Goal: Communication & Community: Answer question/provide support

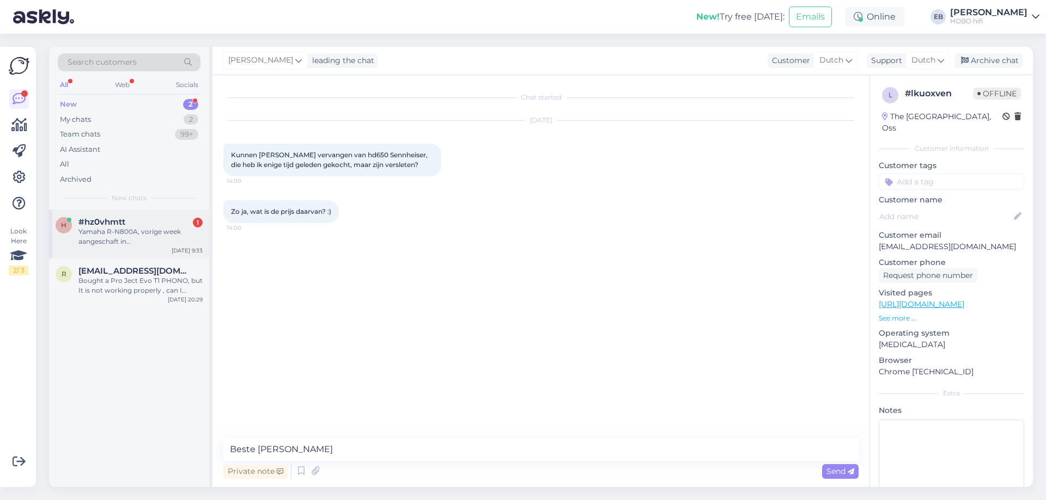
click at [143, 217] on div "h #hz0vhmtt 1 Yamaha R-N800A, vorige week aangeschaft in [GEOGRAPHIC_DATA]. De …" at bounding box center [129, 234] width 160 height 49
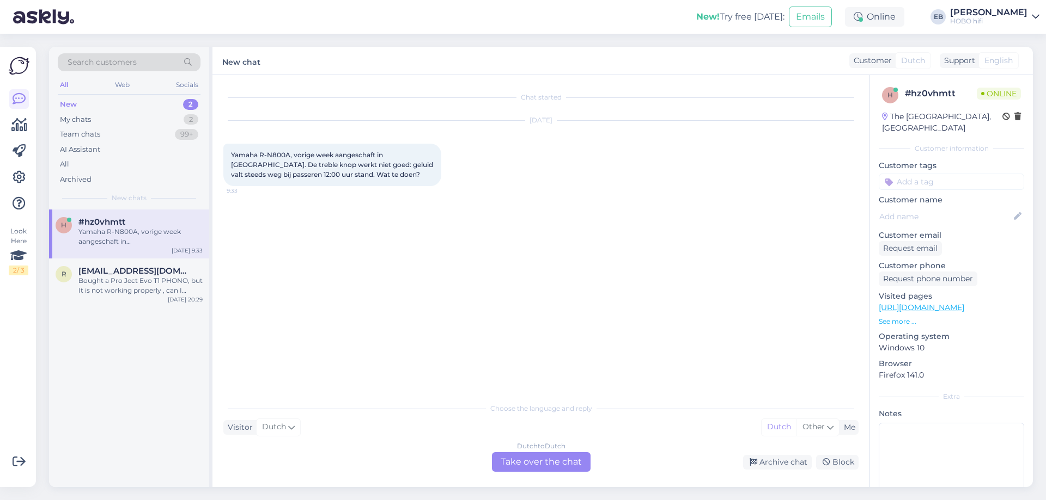
click at [536, 466] on div "Dutch to Dutch Take over the chat" at bounding box center [541, 463] width 99 height 20
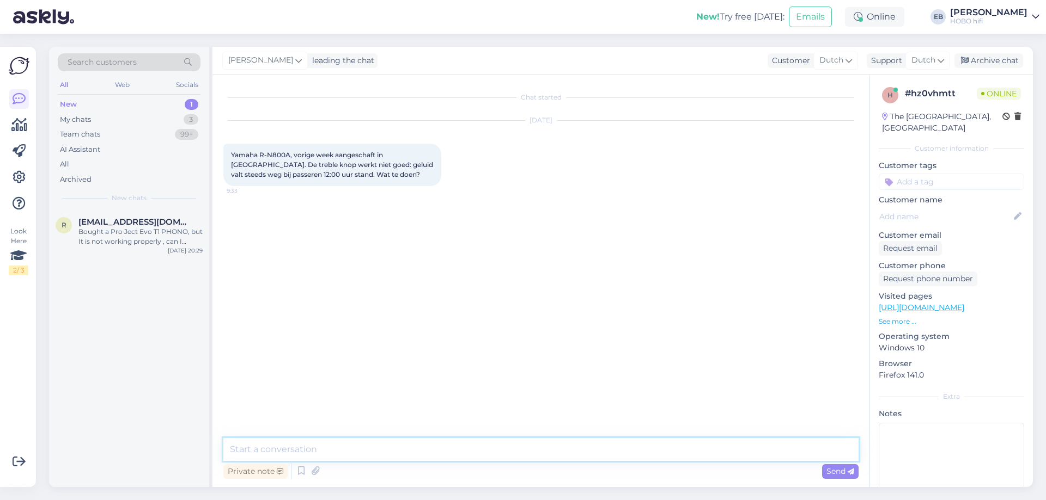
click at [346, 442] on textarea at bounding box center [540, 449] width 635 height 23
type textarea "Goedemorgen,"
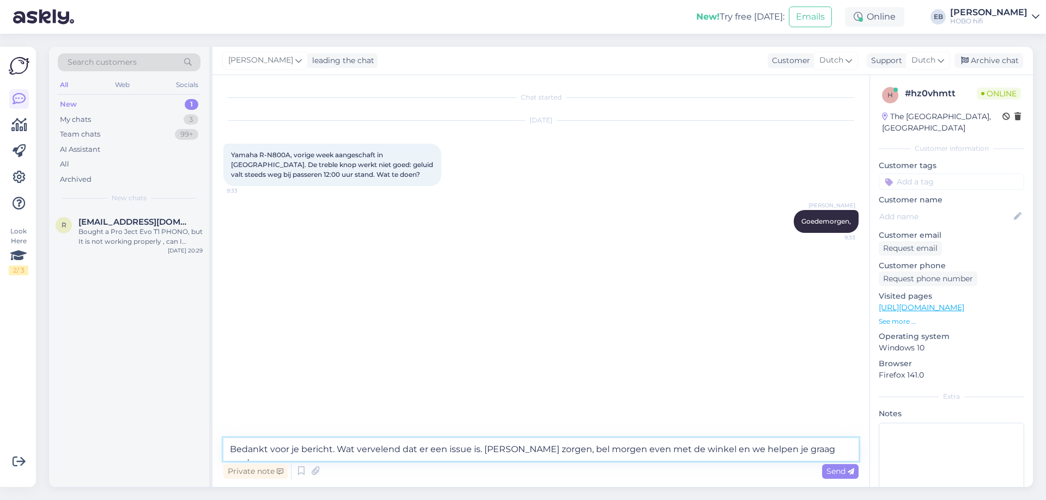
type textarea "Bedankt voor je bericht. Wat vervelend dat er een issue is. [PERSON_NAME] zorge…"
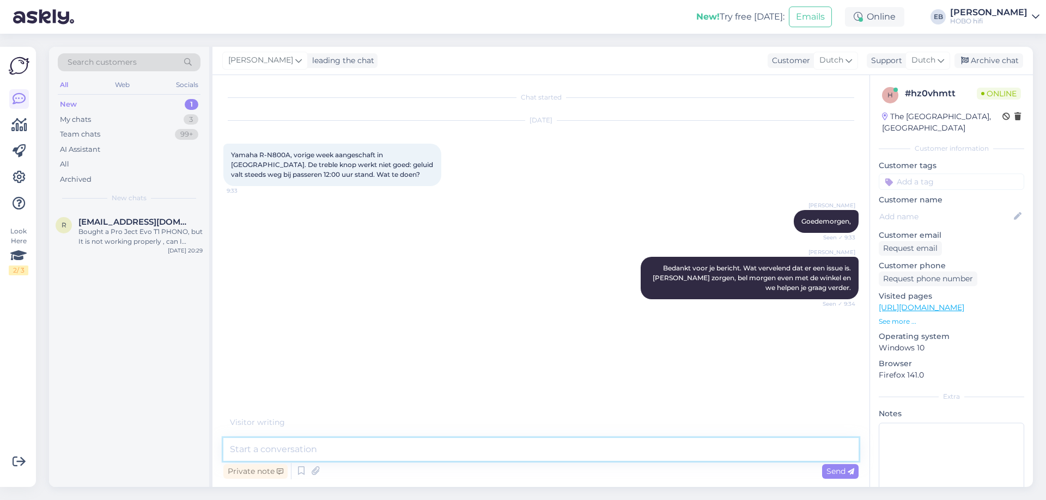
click at [304, 448] on textarea at bounding box center [540, 449] width 635 height 23
paste textarea "033 - 46 10101"
type textarea "033 - 46 10101"
click at [304, 448] on textarea at bounding box center [540, 449] width 635 height 23
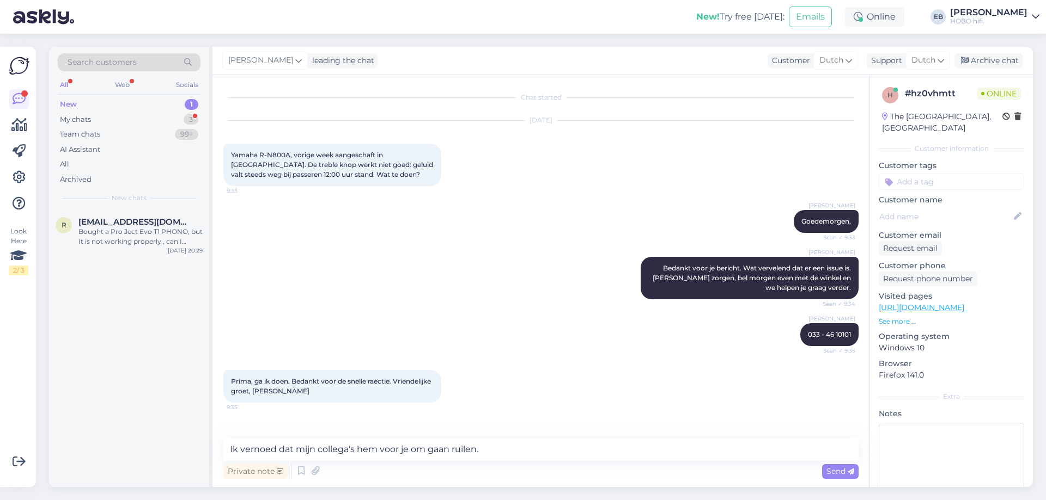
click at [491, 462] on div "Private note Send" at bounding box center [540, 471] width 635 height 21
drag, startPoint x: 490, startPoint y: 448, endPoint x: 180, endPoint y: 508, distance: 316.0
click at [180, 500] on html "New! Try free [DATE]: Emails Online EB [PERSON_NAME] HOBO hifi Look Here 2 / 3 …" at bounding box center [523, 250] width 1046 height 500
type textarea "Heel graag gedaan, [PERSON_NAME]."
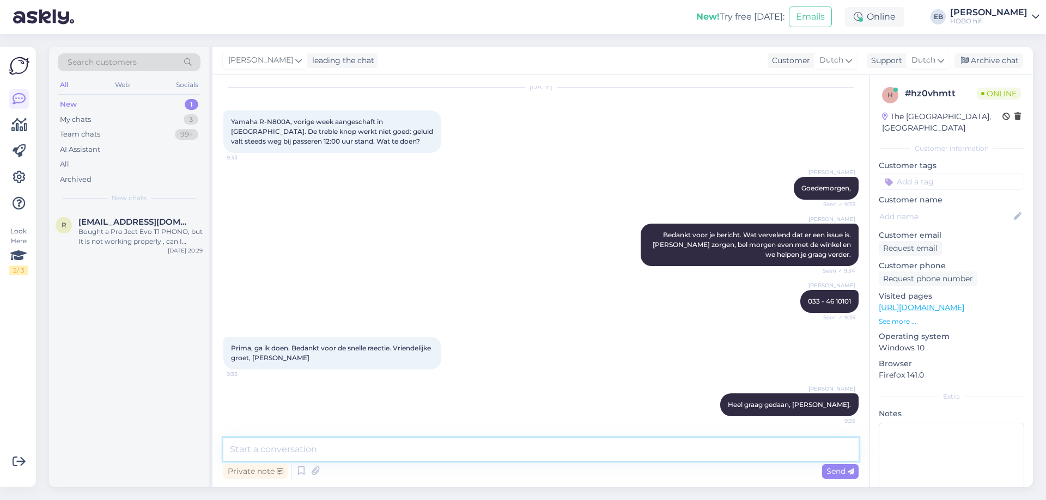
click at [316, 445] on textarea at bounding box center [540, 449] width 635 height 23
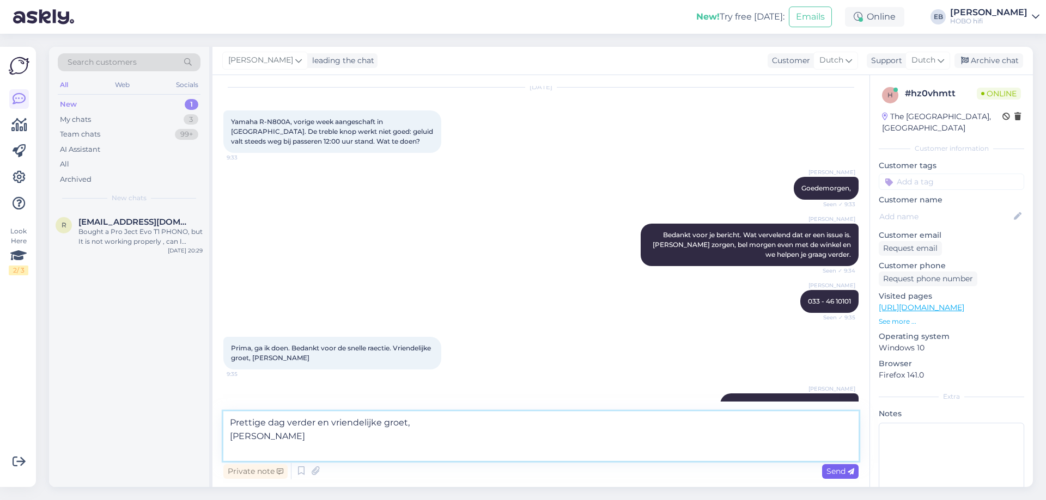
type textarea "Prettige dag verder en vriendelijke groet, [PERSON_NAME]"
click at [836, 474] on span "Send" at bounding box center [840, 472] width 28 height 10
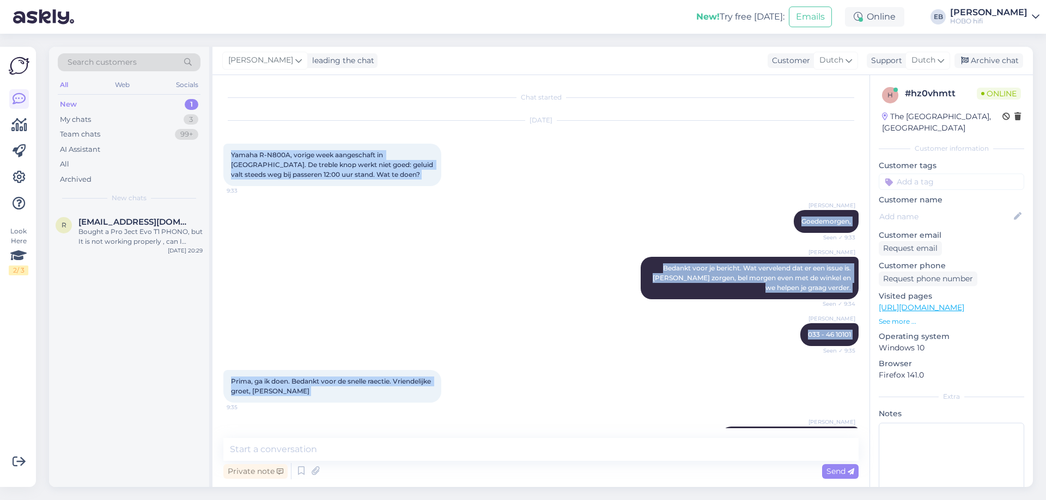
scroll to position [100, 0]
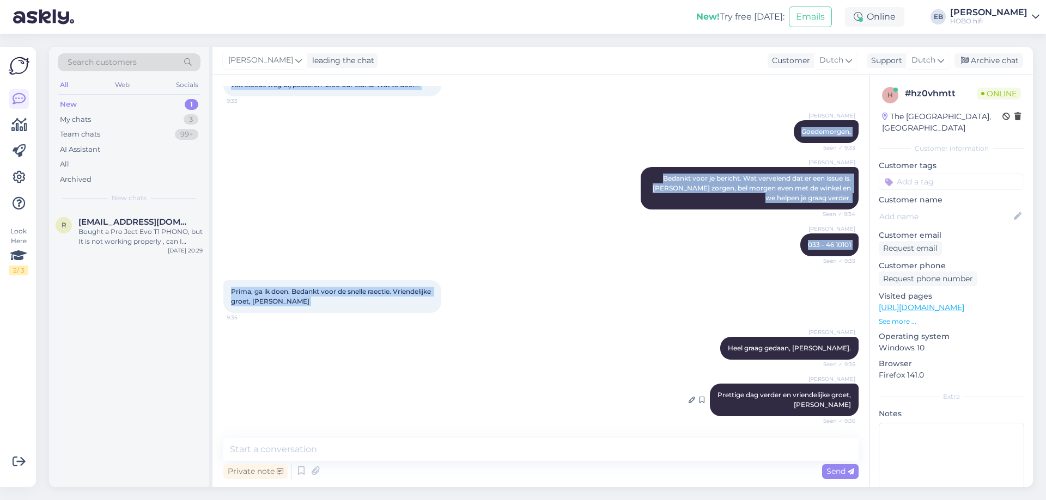
drag, startPoint x: 224, startPoint y: 152, endPoint x: 849, endPoint y: 402, distance: 673.6
click at [849, 402] on div "Chat started [DATE] Yamaha R-N800A, vorige week aangeschaft in [GEOGRAPHIC_DATA…" at bounding box center [545, 257] width 645 height 343
copy div "Yamaha R-N800A, vorige week aangeschaft in [GEOGRAPHIC_DATA]. De treble knop we…"
click at [485, 232] on div "[PERSON_NAME] 033 - 46 10101 Seen ✓ 9:35" at bounding box center [540, 245] width 635 height 47
click at [962, 59] on icon at bounding box center [965, 61] width 8 height 8
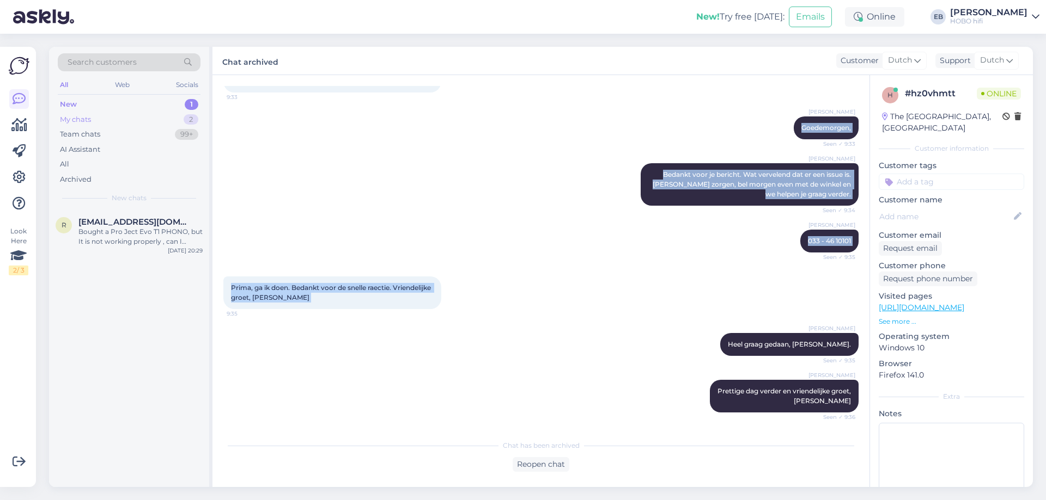
click at [92, 120] on div "My chats 2" at bounding box center [129, 119] width 143 height 15
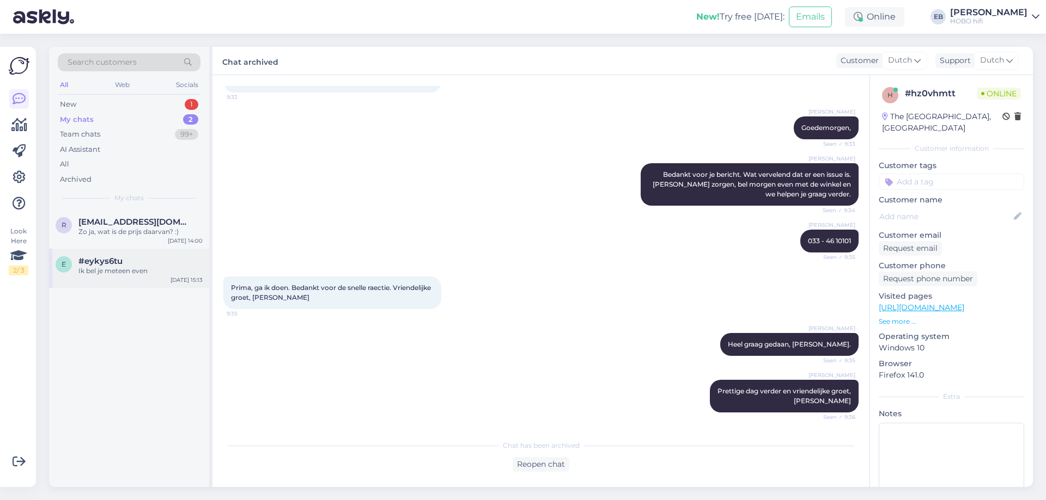
click at [124, 268] on div "Ik bel je meteen even" at bounding box center [140, 271] width 124 height 10
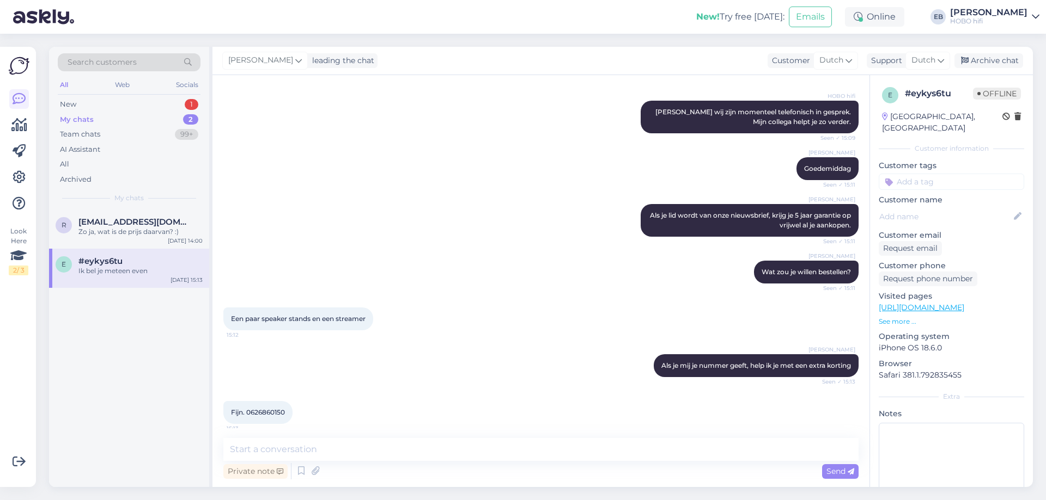
scroll to position [154, 0]
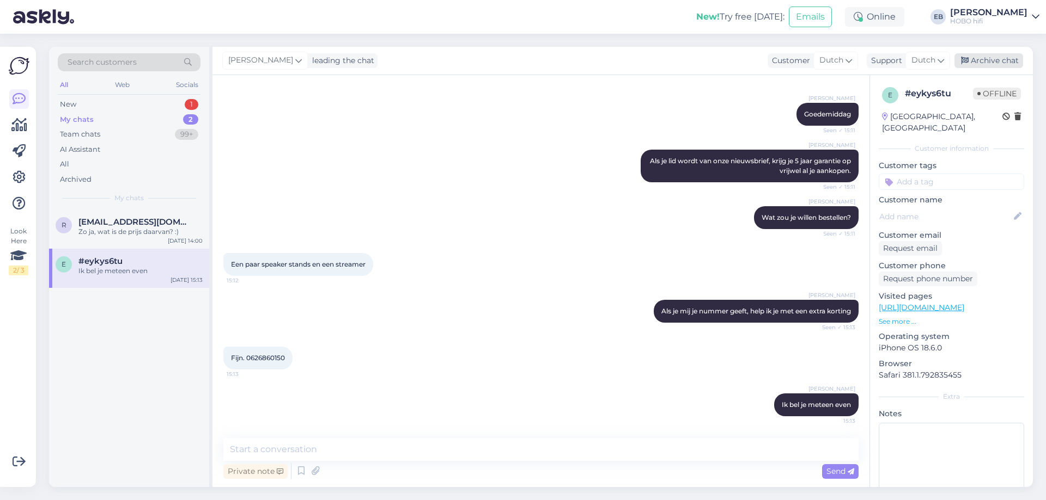
click at [973, 59] on div "Archive chat" at bounding box center [988, 60] width 69 height 15
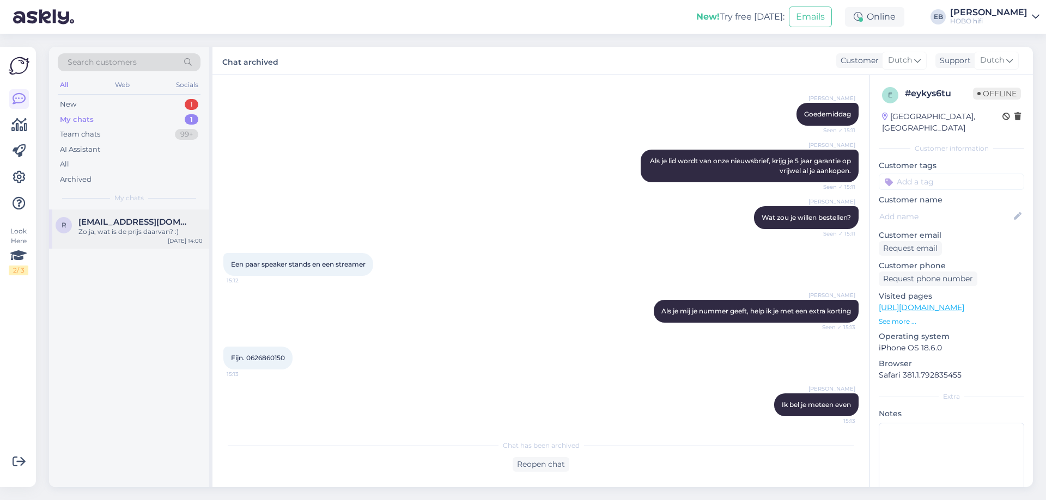
click at [112, 233] on div "Zo ja, wat is de prijs daarvan? :)" at bounding box center [140, 232] width 124 height 10
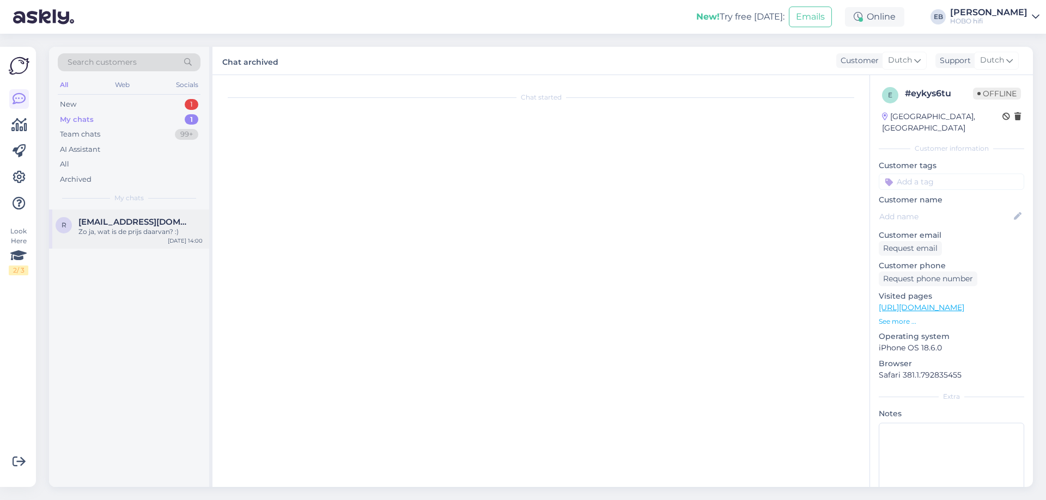
scroll to position [0, 0]
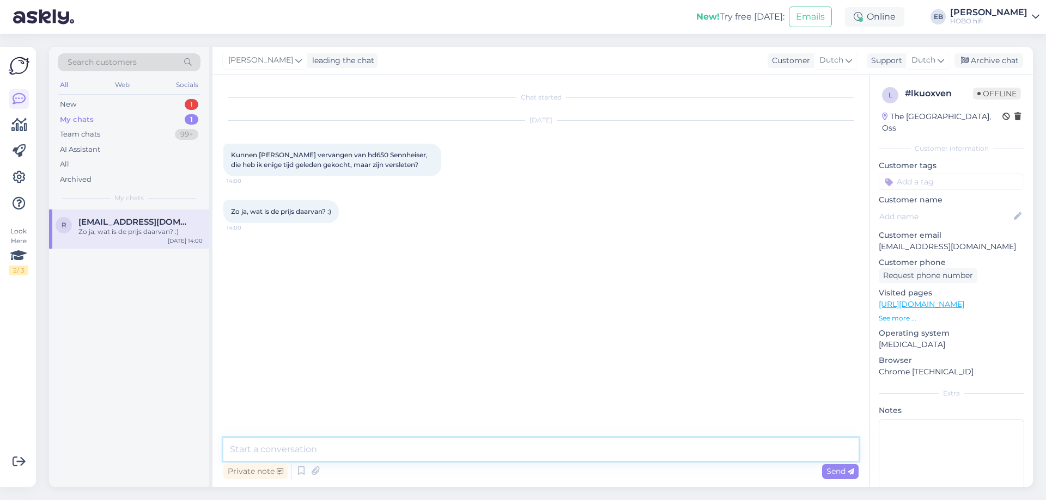
click at [341, 454] on textarea at bounding box center [540, 449] width 635 height 23
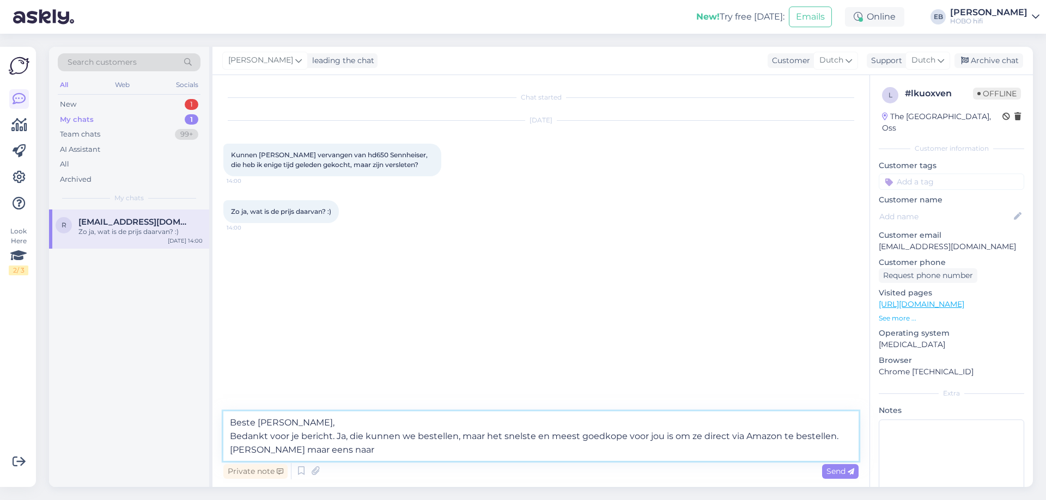
paste textarea "sennheiser 050635"
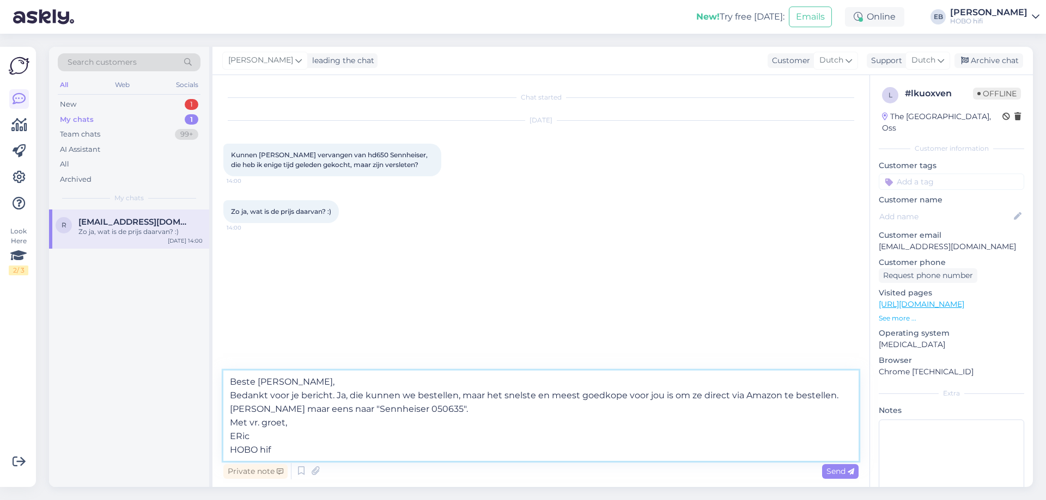
type textarea "Beste [PERSON_NAME], Bedankt voor je bericht. Ja, die kunnen we bestellen, maar…"
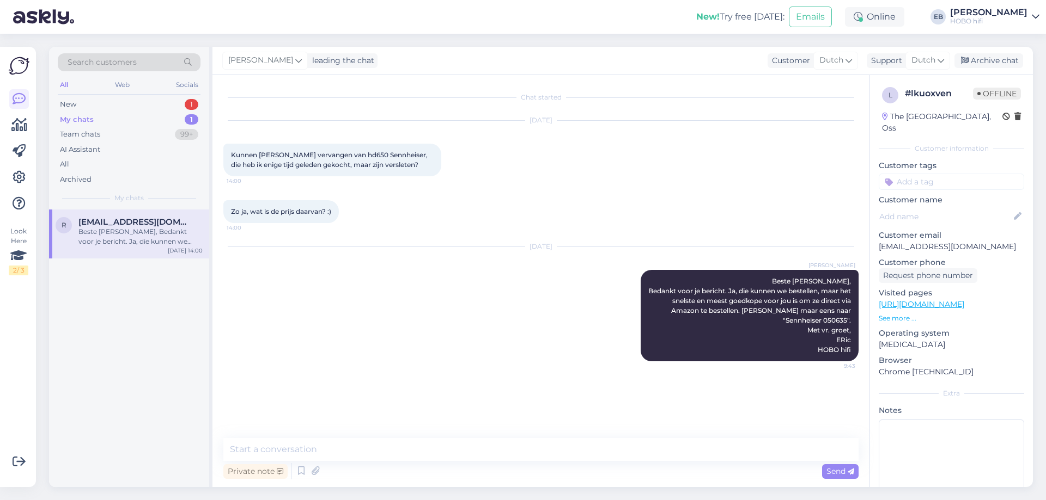
click at [982, 52] on div "[PERSON_NAME] leading the chat Customer Dutch Support Dutch Archive chat" at bounding box center [622, 61] width 820 height 28
click at [990, 57] on div "Archive chat" at bounding box center [988, 60] width 69 height 15
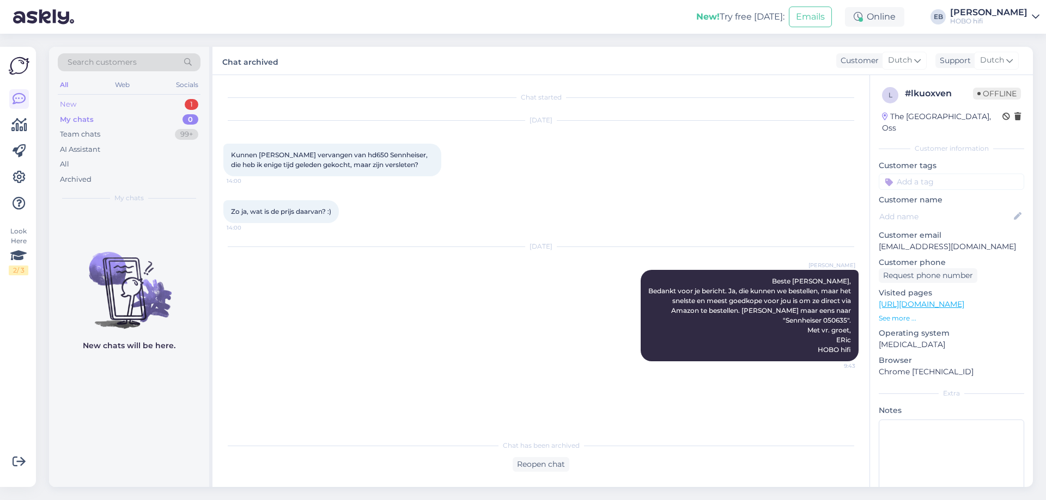
click at [120, 105] on div "New 1" at bounding box center [129, 104] width 143 height 15
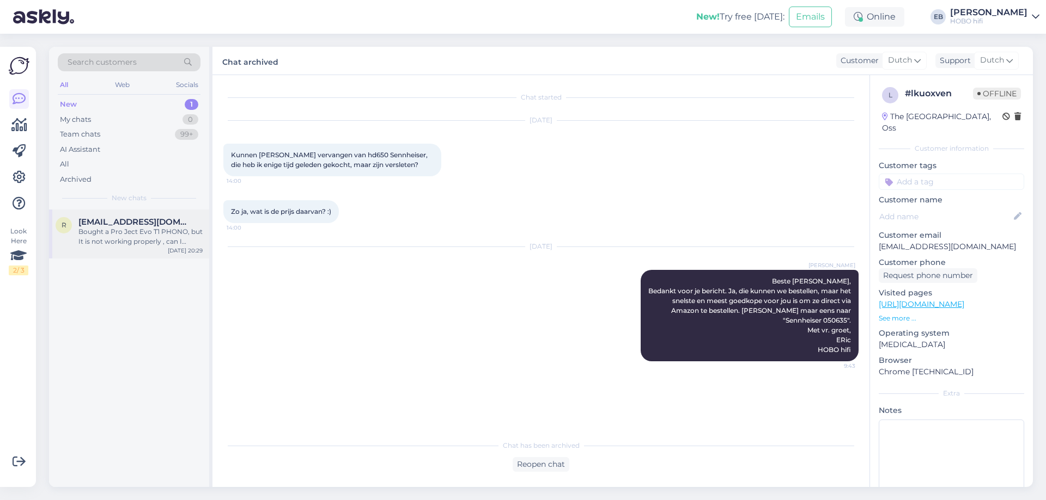
click at [142, 238] on div "Bought a Pro Ject Evo T1 PHONO, but It is not working properly , can I switch t…" at bounding box center [140, 237] width 124 height 20
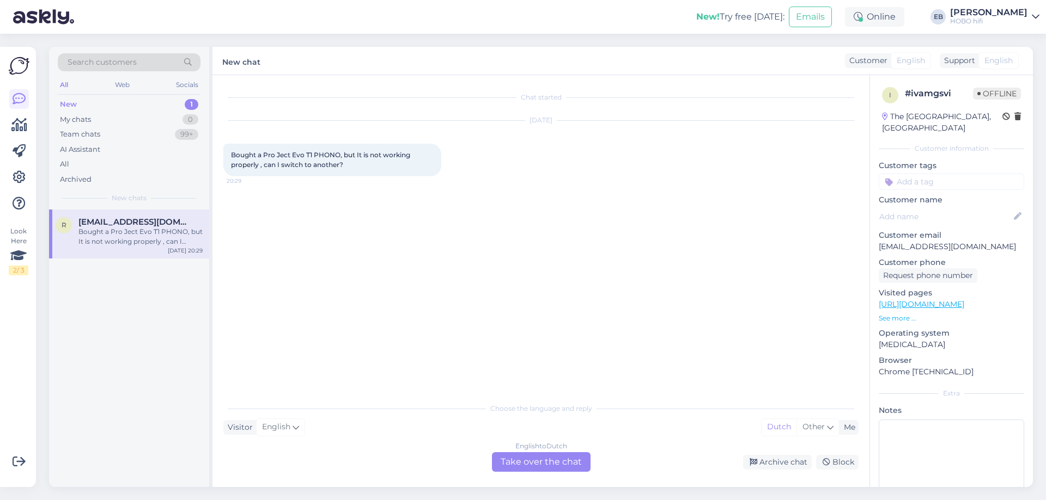
click at [884, 314] on p "See more ..." at bounding box center [950, 319] width 145 height 10
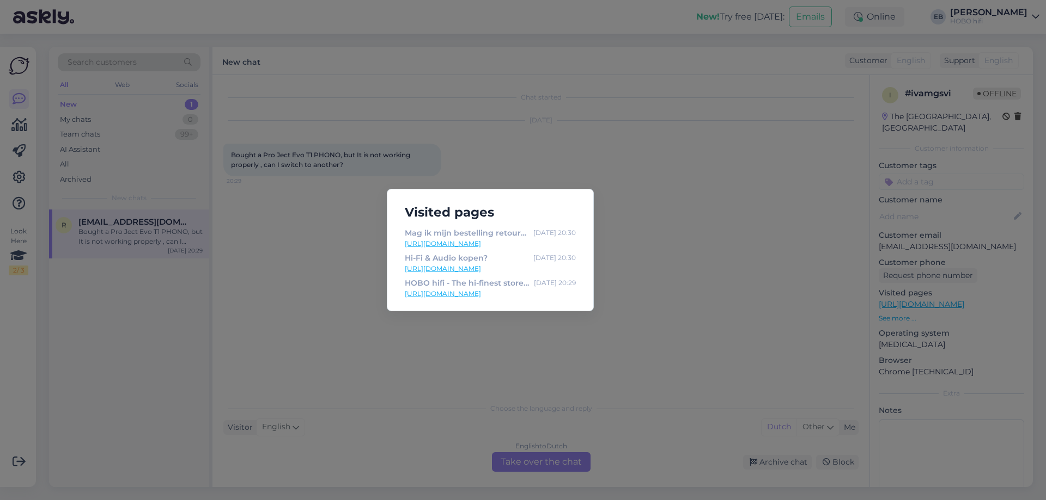
click at [607, 344] on div "Visited pages Mag ik mijn bestelling retourneren? [DATE] 20:30 [URL][DOMAIN_NAM…" at bounding box center [523, 250] width 1046 height 500
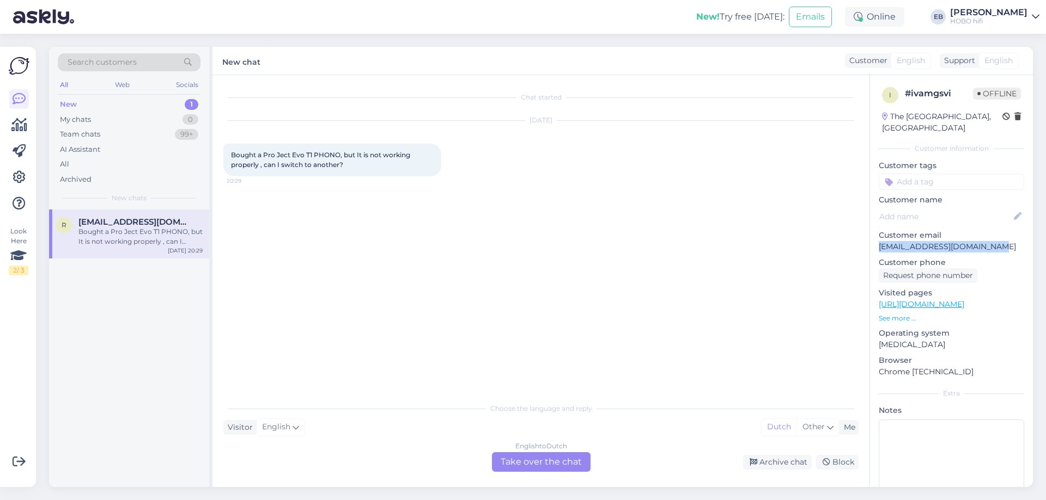
drag, startPoint x: 988, startPoint y: 234, endPoint x: 879, endPoint y: 240, distance: 108.5
click at [879, 241] on p "[EMAIL_ADDRESS][DOMAIN_NAME]" at bounding box center [950, 246] width 145 height 11
copy p "[EMAIL_ADDRESS][DOMAIN_NAME]"
click at [990, 97] on span "Offline" at bounding box center [997, 94] width 48 height 12
click at [567, 463] on div "English to Dutch Take over the chat" at bounding box center [541, 463] width 99 height 20
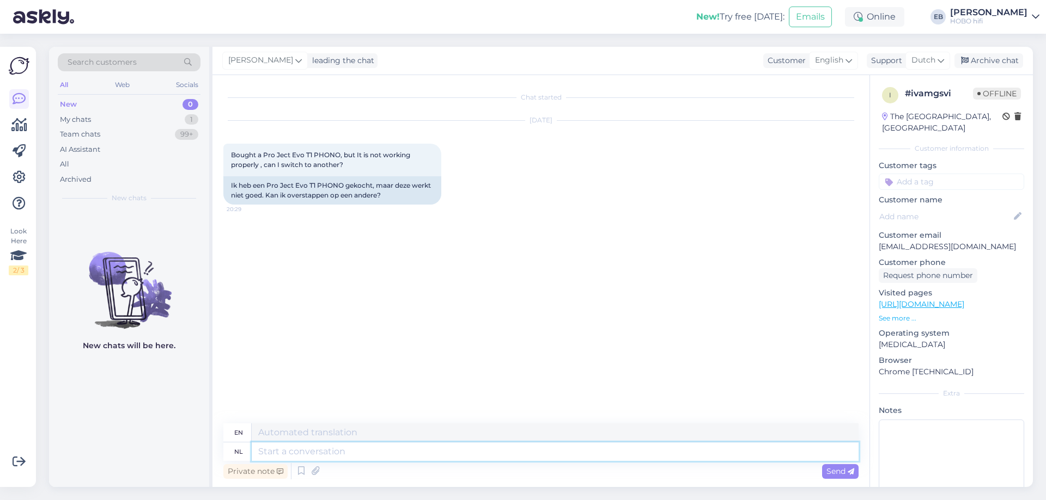
click at [310, 451] on textarea at bounding box center [555, 452] width 607 height 19
type textarea "Beste"
type textarea "Dear"
type textarea "Beste kalnt"
type textarea "Dear customer"
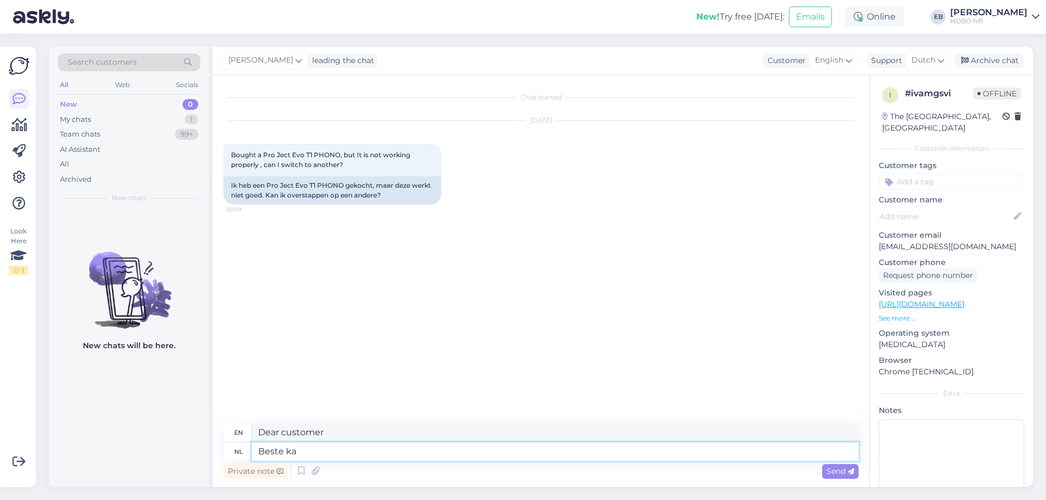
type textarea "Beste k"
type textarea "Specifications"
type textarea "Beste"
type textarea "Dear"
type textarea "Beste rafel"
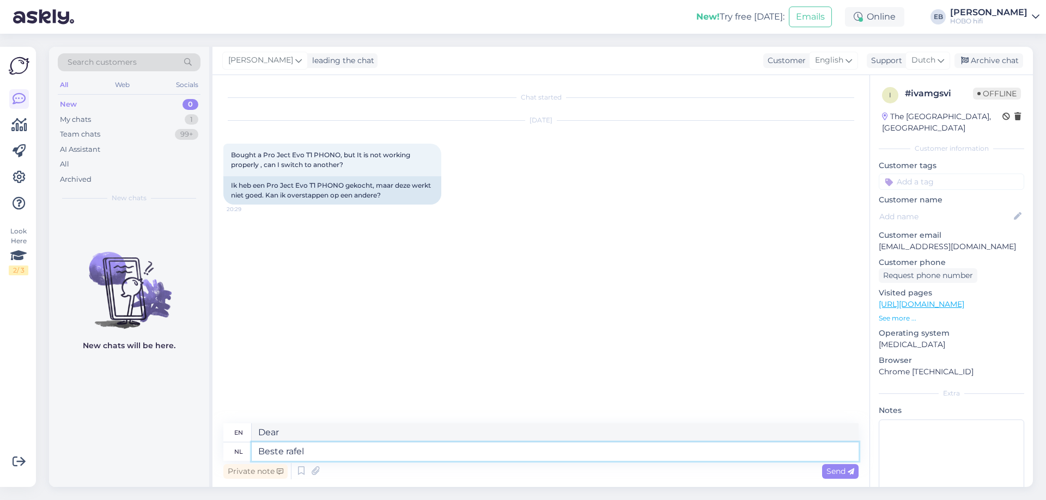
type textarea "Dear [PERSON_NAME]"
type textarea "Beste"
type textarea "Dear"
type textarea "Beste [PERSON_NAME], Bedankt"
type textarea "Dear [PERSON_NAME], Thank you"
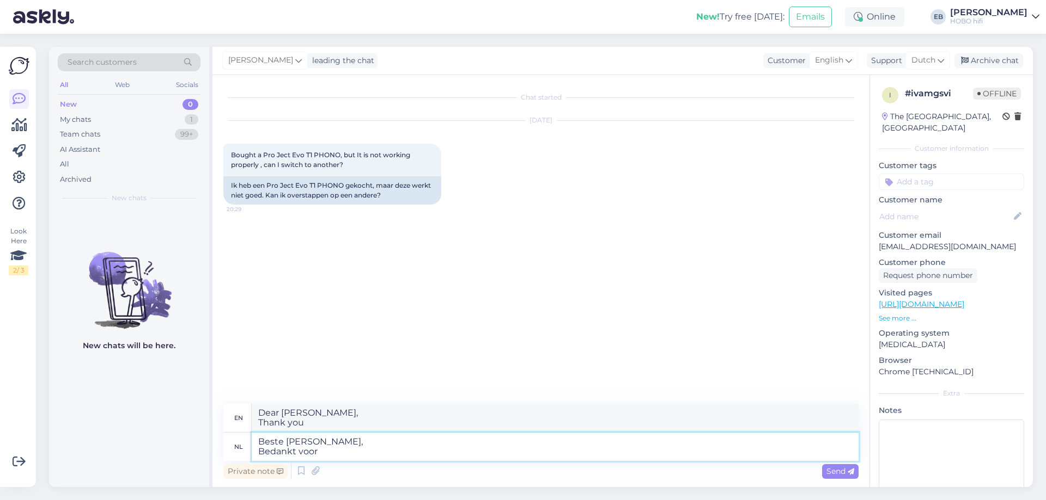
type textarea "Beste [PERSON_NAME], Bedankt voor"
type textarea "Dear [PERSON_NAME], Thank you for"
type textarea "Beste [PERSON_NAME], Bedankt voor je"
type textarea "Dear [PERSON_NAME], Thank you for your"
type textarea "Beste [PERSON_NAME], Bedankt voor je bericht."
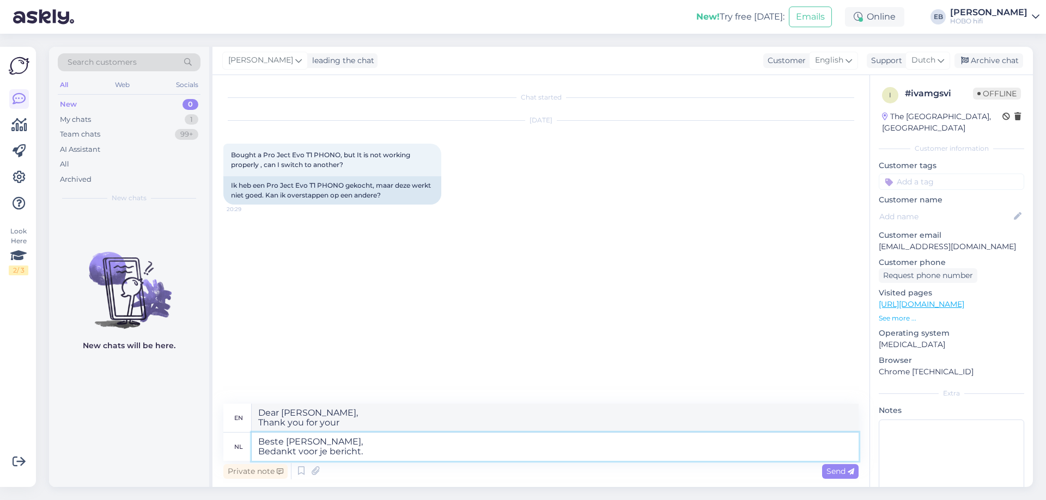
type textarea "Dear [PERSON_NAME], Thank you for your message."
type textarea "Beste [PERSON_NAME], Bedankt voor je bericht. Heb je"
type textarea "Dear [PERSON_NAME], Thank you for your message. I have"
type textarea "Beste [PERSON_NAME], Bedankt voor je bericht. Heb je"
type textarea "Dear [PERSON_NAME], Thank you for your message. Do you have"
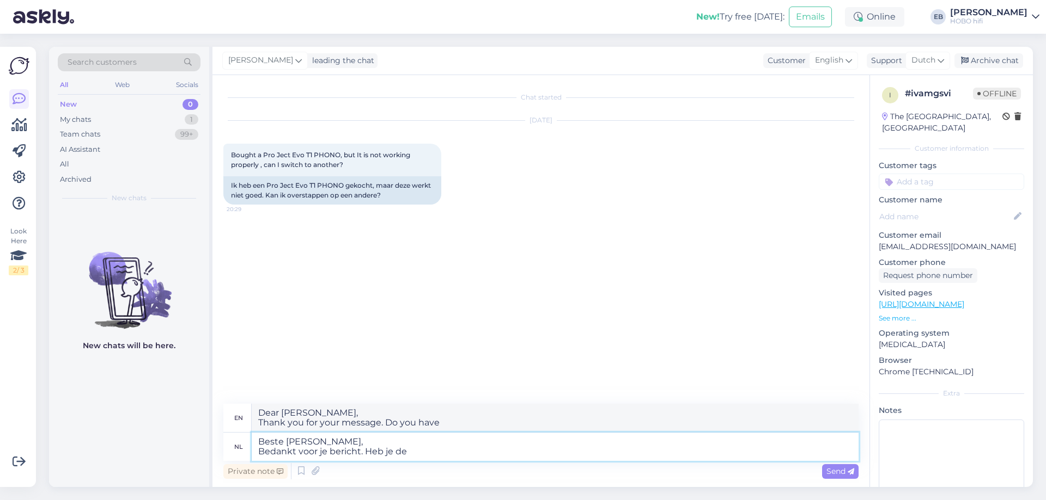
type textarea "Beste [PERSON_NAME], Bedankt voor je bericht. Heb je de"
type textarea "Dear [PERSON_NAME], Thank you for your message. Did you receive the"
type textarea "Beste [PERSON_NAME], Bedankt voor je bericht. Heb je de T1"
type textarea "Dear [PERSON_NAME], Thank you for your message. Do you have the T1"
type textarea "Beste [PERSON_NAME], Bedankt voor je bericht. Heb je de T1 in"
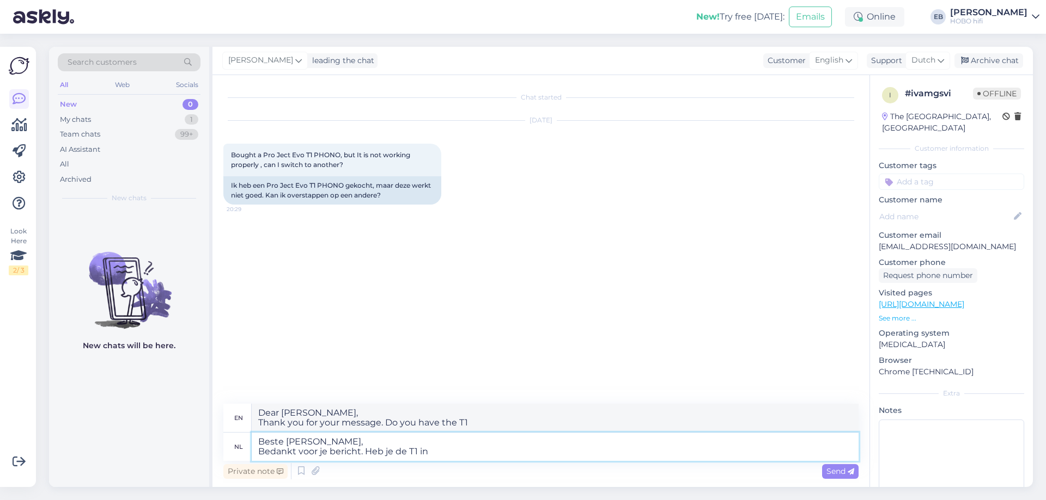
type textarea "Dear [PERSON_NAME], Thank you for your message. Do you have the T1 in"
type textarea "Beste [PERSON_NAME], Bedankt voor je bericht. Heb je de T1 in onze"
type textarea "Dear [PERSON_NAME], Thank you for your message. Did you receive the T1 in our"
type textarea "Beste [PERSON_NAME], Bedankt voor je bericht. Heb je de T1 in onze winkel"
type textarea "Dear [PERSON_NAME], Thank you for your message. Do you have the T1 in our store?"
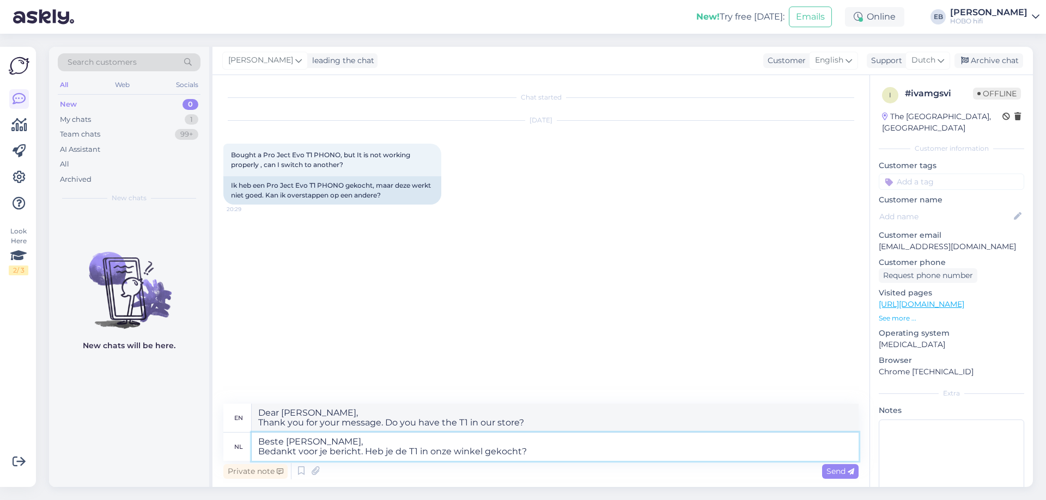
type textarea "Beste [PERSON_NAME], Bedankt voor je bericht. Heb je de T1 in onze winkel gekoc…"
type textarea "Dear [PERSON_NAME], you for your message. Did you buy the T1 in our store?"
type textarea "Beste [PERSON_NAME], Bedankt voor je bericht. Heb je de T1 in onze winkel gekoc…"
type textarea "Dear [PERSON_NAME], Thank you for your message. Did you buy the T1 in our store?"
type textarea "Beste [PERSON_NAME], Bedankt voor je bericht. Heb je de T1 in onze winkel gekoc…"
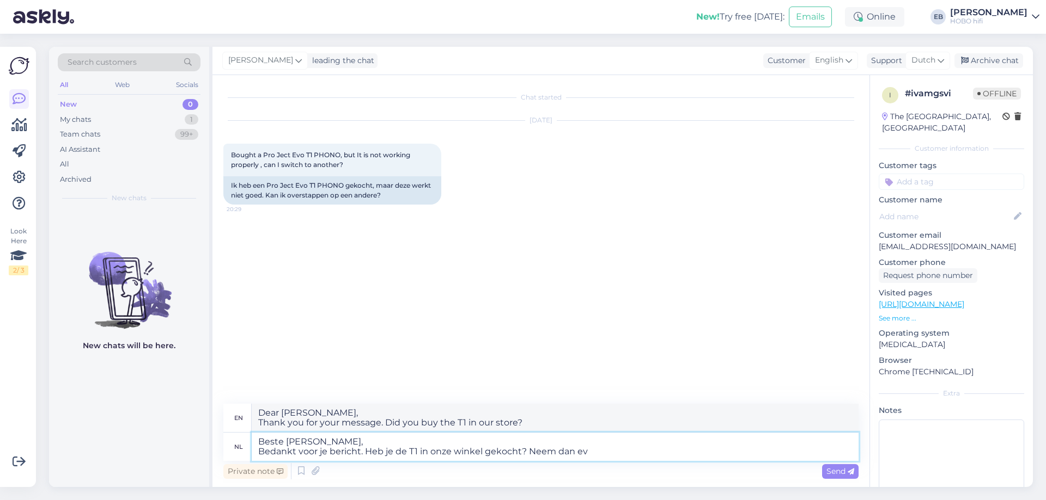
type textarea "Dear [PERSON_NAME], Thank you for your message. Did you buy the T1 in our store…"
type textarea "Beste [PERSON_NAME], Bedankt voor je bericht. Heb je de T1 in onze winkel gekoc…"
type textarea "Dear [PERSON_NAME], you for your message. Did you buy the T1 in our store? Plea…"
type textarea "Beste [PERSON_NAME], Bedankt voor je bericht. Heb je de T1 in onze winkel gekoc…"
type textarea "Dear [PERSON_NAME], you for your message. Did you purchase the T1 in our store?…"
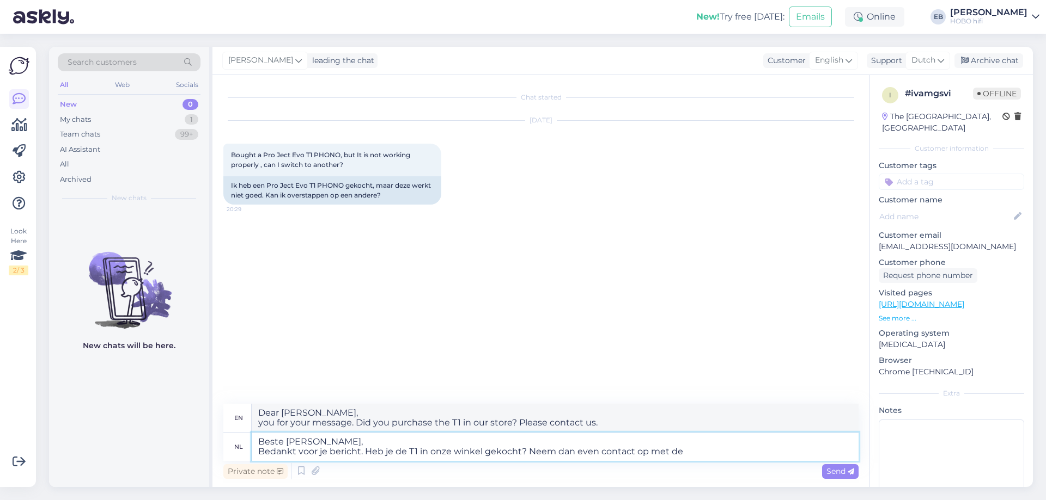
type textarea "Beste [PERSON_NAME], Bedankt voor je bericht. Heb je de T1 in onze winkel gekoc…"
type textarea "Dear [PERSON_NAME], Thank you for your message. Did you buy the T1 in our store…"
type textarea "Beste [PERSON_NAME], Bedankt voor je bericht. Heb je de T1 in onze winkel gekoc…"
type textarea "Dear [PERSON_NAME], you for your message. Did you purchase the T1 in our store?…"
type textarea "Beste [PERSON_NAME], Bedankt voor je bericht. Heb je de T1 in onze winkel gekoc…"
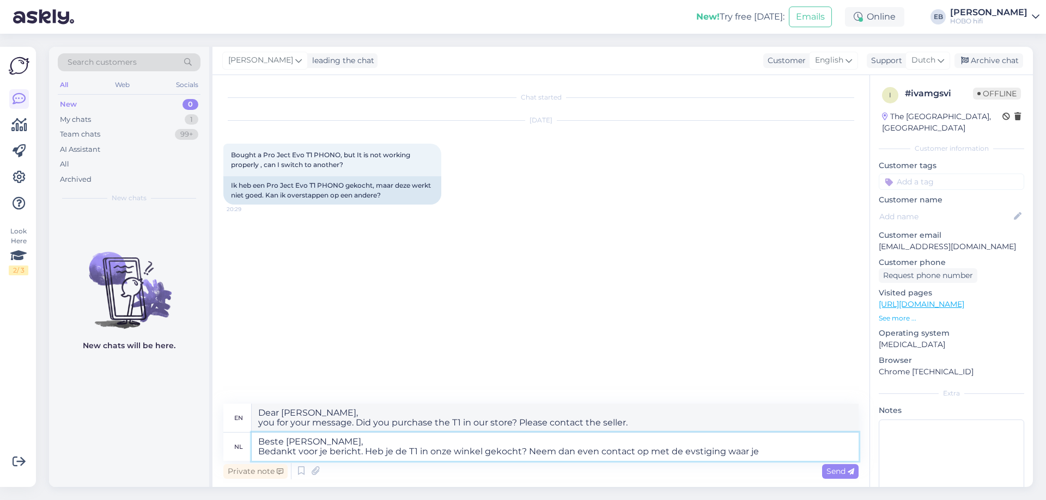
type textarea "Dear [PERSON_NAME], Thank you for your message. Did you buy the T1 in our store…"
type textarea "Beste [PERSON_NAME], Bedankt voor je bericht. Heb je de T1 in onze winkel gekoc…"
type textarea "Dear [PERSON_NAME], Thank you for your message. Did you buy the T1 in our store…"
type textarea "Beste [PERSON_NAME], Bedankt voor je bericht. Heb je de T1 in onze winkel gekoc…"
type textarea "Dear [PERSON_NAME], Thank you for your message. Did you buy the T1 in our store…"
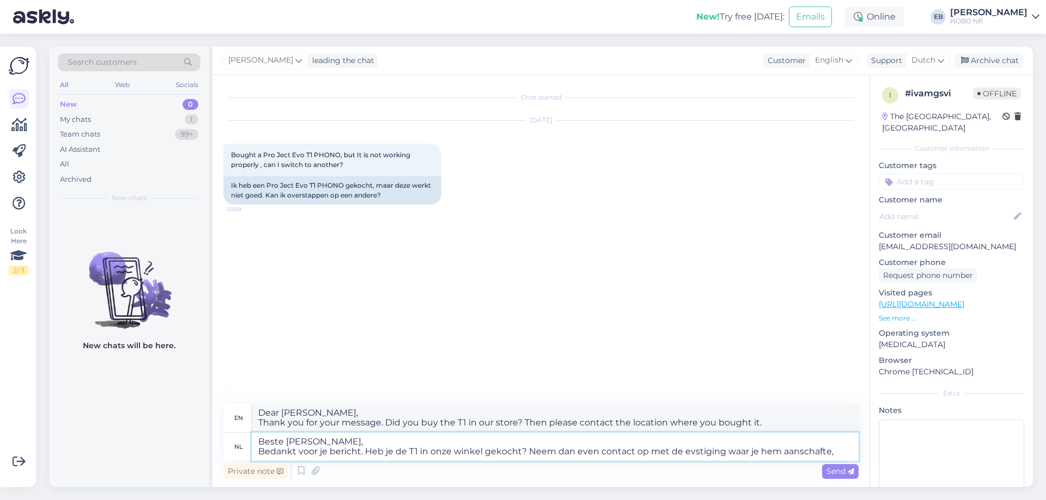
type textarea "Beste [PERSON_NAME], Bedankt voor je bericht. Heb je de T1 in onze winkel gekoc…"
type textarea "Dear [PERSON_NAME], you for your message. Did you buy the T1 in our store? Plea…"
type textarea "Beste [PERSON_NAME], Bedankt voor je bericht. Heb je de T1 in onze winkel gekoc…"
type textarea "Dear [PERSON_NAME], you for your message. Did you buy the T1 in our store? Plea…"
drag, startPoint x: 685, startPoint y: 453, endPoint x: 694, endPoint y: 459, distance: 11.2
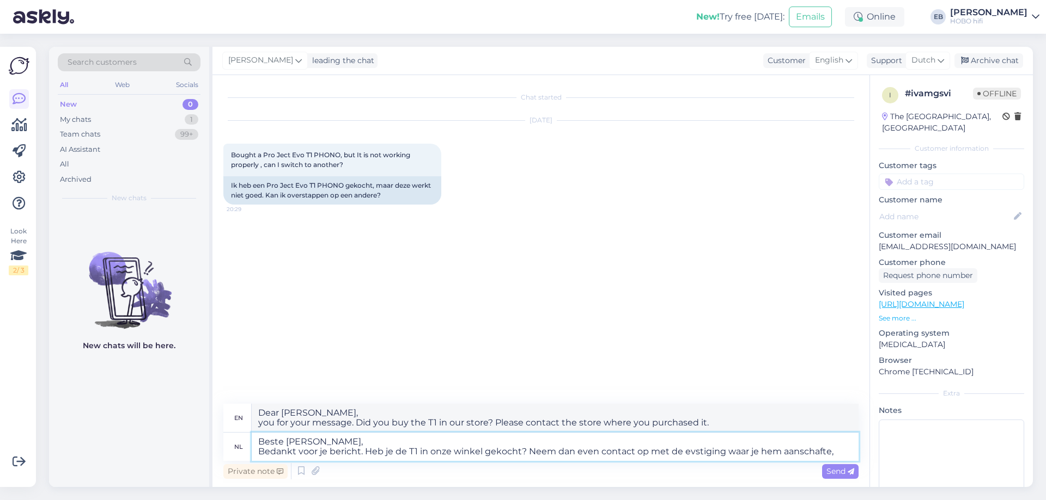
click at [685, 453] on textarea "Beste [PERSON_NAME], Bedankt voor je bericht. Heb je de T1 in onze winkel gekoc…" at bounding box center [555, 447] width 607 height 28
type textarea "Beste [PERSON_NAME], Bedankt voor je bericht. Heb je de T1 in onze winkel gekoc…"
type textarea "Dear [PERSON_NAME], you for your message. Did you buy the T1 in our store? Plea…"
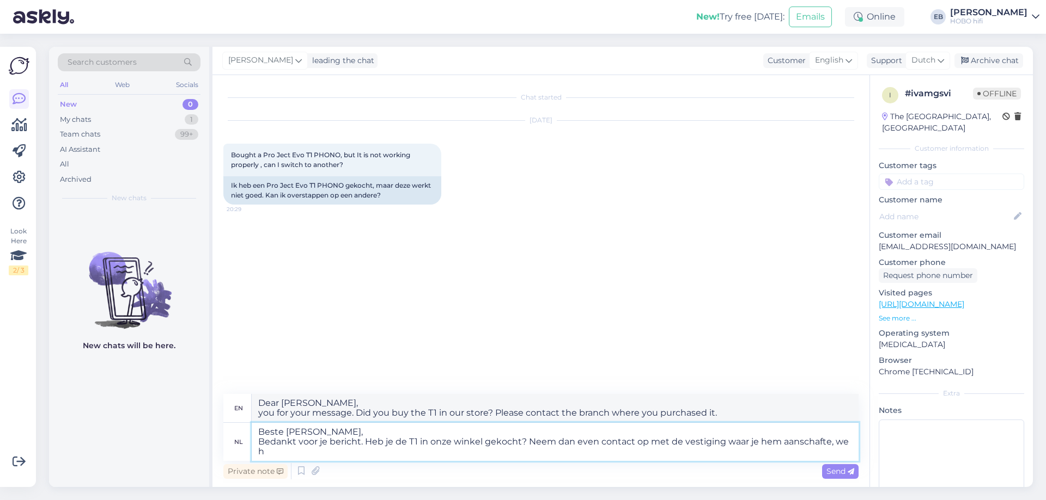
type textarea "Beste [PERSON_NAME], Bedankt voor je bericht. Heb je de T1 in onze winkel gekoc…"
type textarea "Dear [PERSON_NAME], Thank you for your message. Did you buy the T1 in our store…"
type textarea "Beste [PERSON_NAME], Bedankt voor je bericht. Heb je de T1 in onze winkel gekoc…"
type textarea "Dear [PERSON_NAME], you for your message. Did you buy the T1 in our store? Plea…"
type textarea "Beste [PERSON_NAME], Bedankt voor je bericht. Heb je de T1 in onze winkel gekoc…"
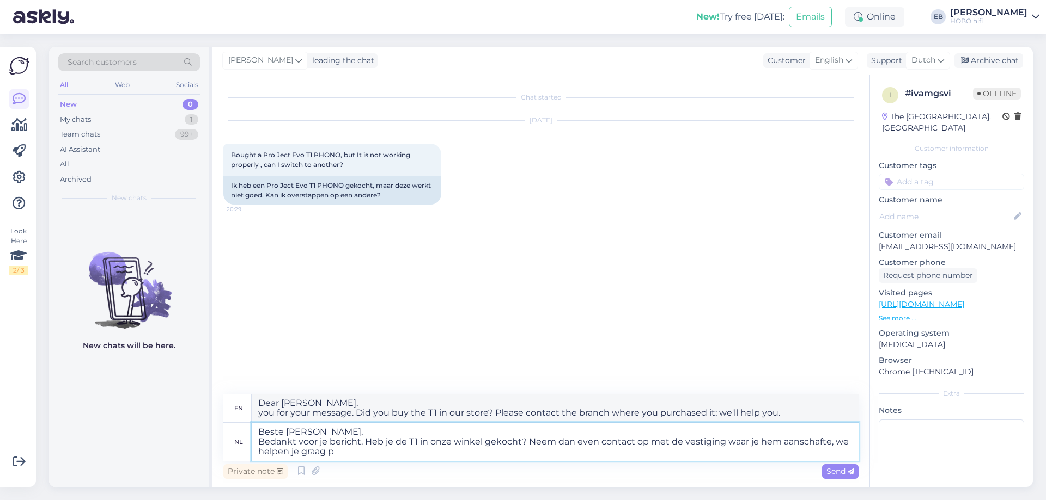
type textarea "Dear [PERSON_NAME], you for your message. Did you purchase the T1 in our store?…"
type textarea "Beste [PERSON_NAME], Bedankt voor je bericht. Heb je de T1 in onze winkel gekoc…"
type textarea "Dear [PERSON_NAME], you for your message. Did you purchase the T1 in our store?…"
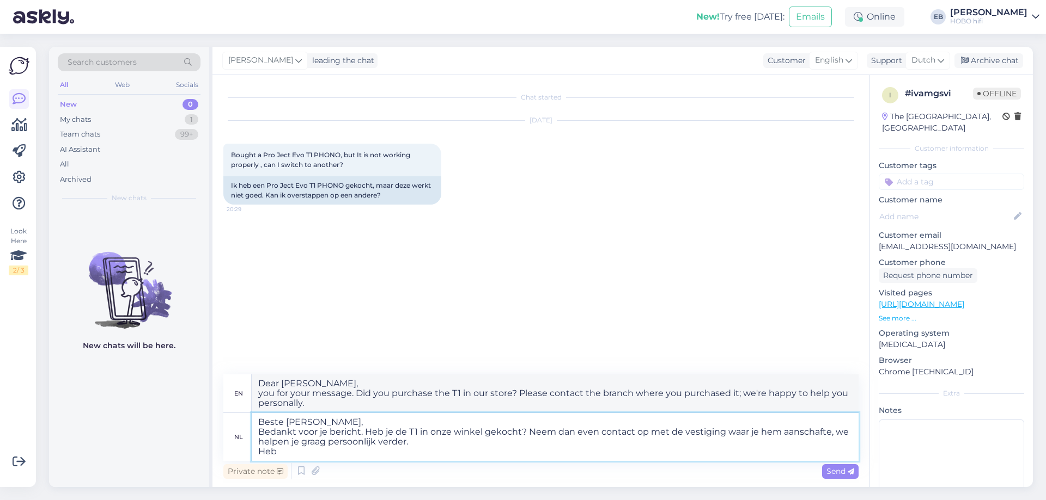
type textarea "Beste [PERSON_NAME], Bedankt voor je bericht. Heb je de T1 in onze winkel gekoc…"
type textarea "Dear [PERSON_NAME], Thank you for your message. Did you buy the T1 in our store…"
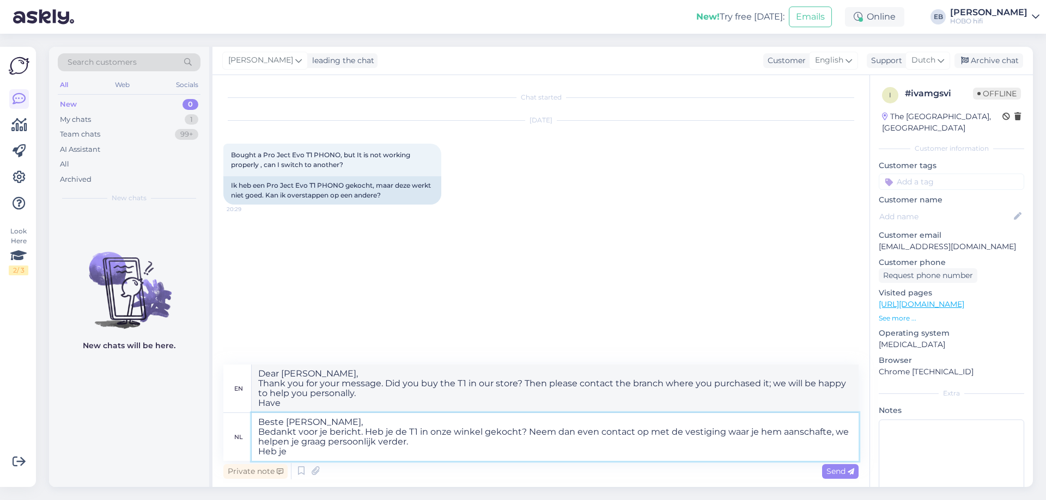
type textarea "Beste [PERSON_NAME], Bedankt voor je bericht. Heb je de T1 in onze winkel gekoc…"
type textarea "Dear [PERSON_NAME], Thank you for your message. Did you buy the T1 in our store…"
type textarea "Beste [PERSON_NAME], Bedankt voor je bericht. Heb je de T1 in onze winkel gekoc…"
type textarea "Dear [PERSON_NAME], Thank you for your message. Did you buy the T1 in our store…"
type textarea "Beste [PERSON_NAME], Bedankt voor je bericht. Heb je de T1 in onze winkel gekoc…"
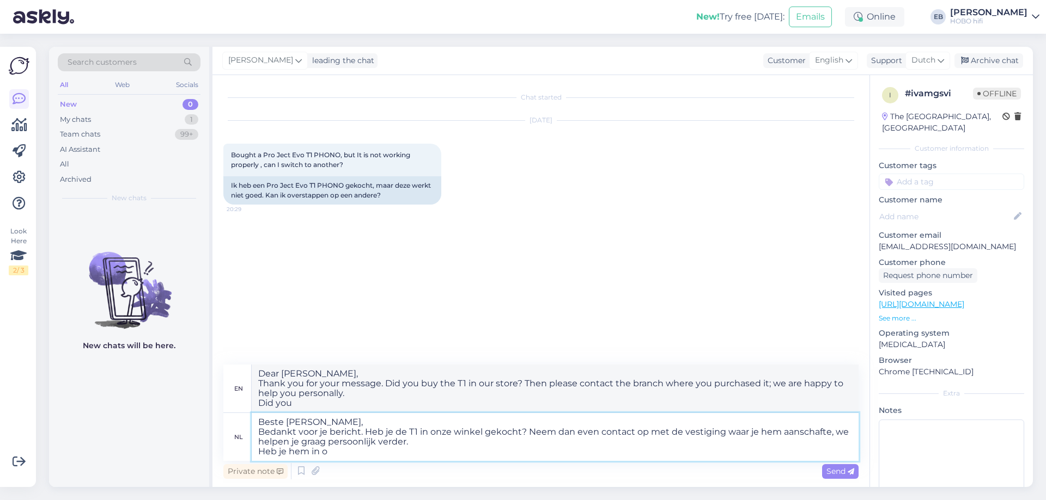
type textarea "Dear [PERSON_NAME], Thank you for your message. Did you buy the T1 in our store…"
type textarea "Beste [PERSON_NAME], Bedankt voor je bericht. Heb je de T1 in onze winkel gekoc…"
type textarea "Dear [PERSON_NAME], Thank you for your message. Did you buy the T1 in our store…"
type textarea "Beste [PERSON_NAME], Bedankt voor je bericht. Heb je de T1 in onze winkel gekoc…"
type textarea "Dear [PERSON_NAME], Thank you for your message. Did you buy the T1 in our store…"
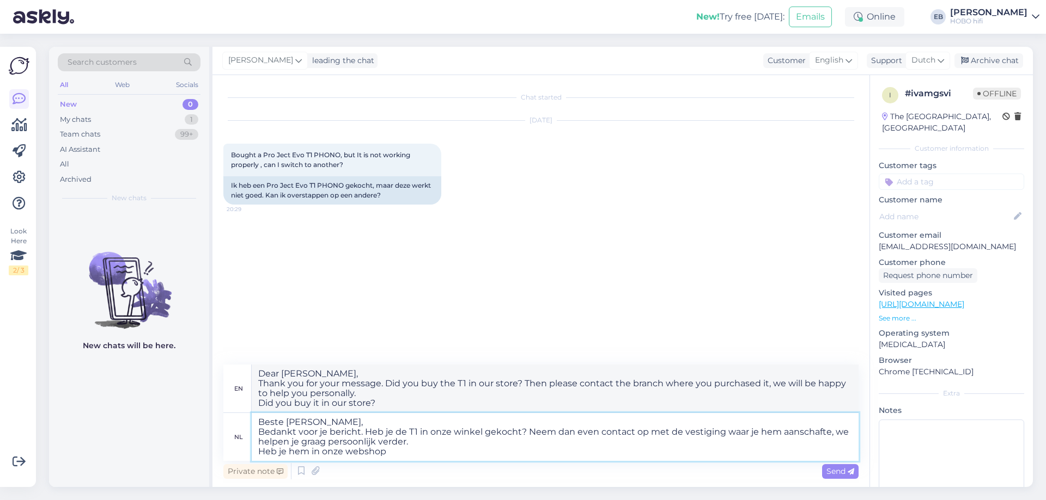
type textarea "Beste [PERSON_NAME], Bedankt voor je bericht. Heb je de T1 in onze winkel gekoc…"
type textarea "Dear [PERSON_NAME], you for your message. Did you buy the T1 in our store? Plea…"
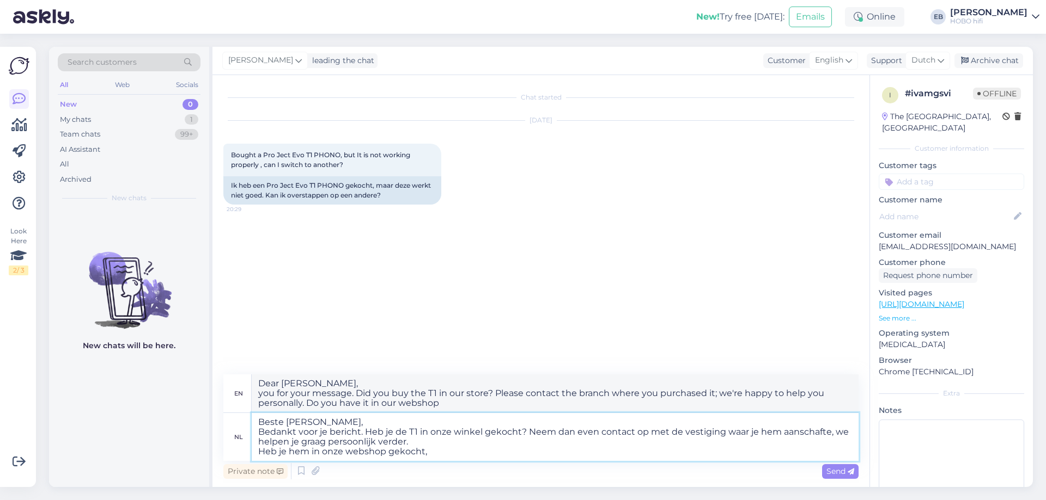
type textarea "Beste [PERSON_NAME], Bedankt voor je bericht. Heb je de T1 in onze winkel gekoc…"
type textarea "Dear [PERSON_NAME], you for your message. Did you buy the T1 in our store? Plea…"
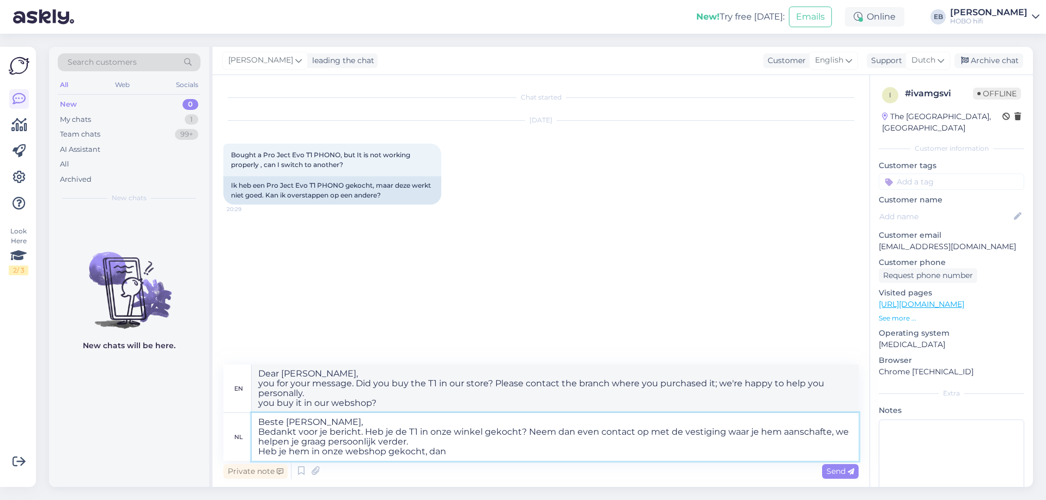
type textarea "Beste [PERSON_NAME], Bedankt voor je bericht. Heb je de T1 in onze winkel gekoc…"
type textarea "Dear [PERSON_NAME], Thank you for your message. Did you buy the T1 in our store…"
type textarea "Beste [PERSON_NAME], Bedankt voor je bericht. Heb je de T1 in onze winkel gekoc…"
type textarea "Dear [PERSON_NAME], Thank you for your message. Did you buy the T1 in our store…"
type textarea "Beste [PERSON_NAME], Bedankt voor je bericht. Heb je de T1 in onze winkel gekoc…"
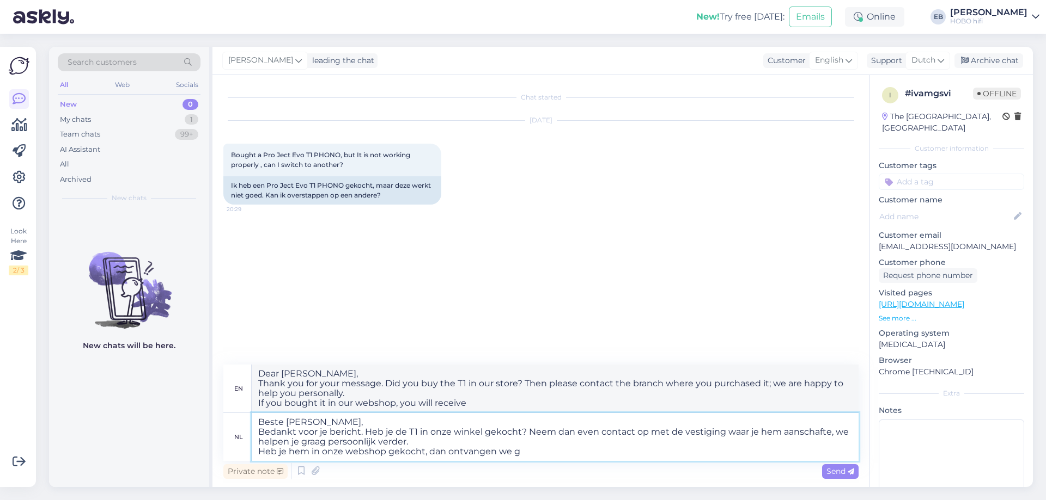
type textarea "Dear [PERSON_NAME], Thank you for your message. Did you buy the T1 in our store…"
type textarea "Beste [PERSON_NAME], Bedankt voor je bericht. Heb je de T1 in onze winkel gekoc…"
type textarea "Dear [PERSON_NAME], you for your message. Did you buy the T1 in our store? Plea…"
type textarea "Beste [PERSON_NAME], Bedankt voor je bericht. Heb je de T1 in onze winkel gekoc…"
type textarea "Dear [PERSON_NAME], Thank you for your message. Did you buy the T1 in our store…"
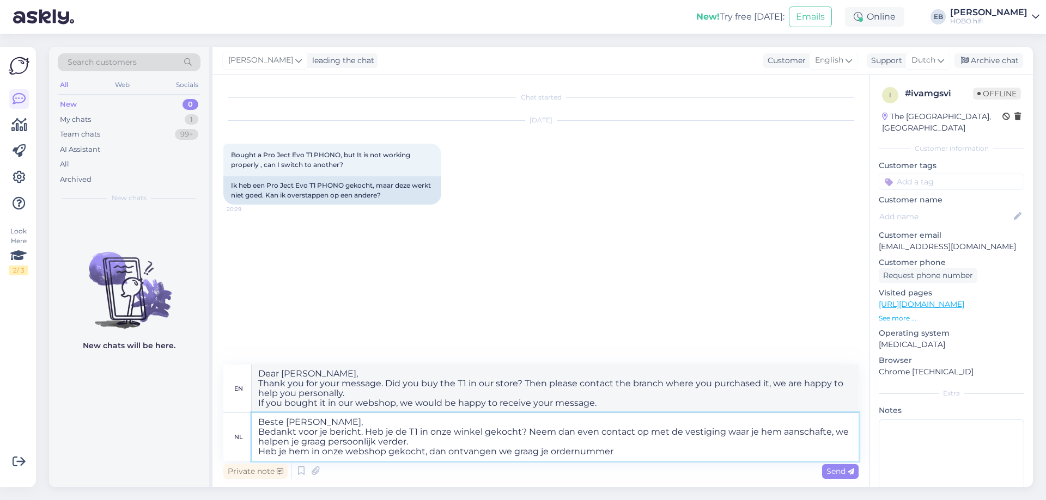
type textarea "Beste [PERSON_NAME], Bedankt voor je bericht. Heb je de T1 in onze winkel gekoc…"
type textarea "Dear [PERSON_NAME], you for your message. Did you buy the T1 in our store? Plea…"
type textarea "Beste [PERSON_NAME], Bedankt voor je bericht. Heb je de T1 in onze winkel gekoc…"
type textarea "Dear [PERSON_NAME], Thank you for your message. Did you buy the T1 in our store…"
type textarea "Beste [PERSON_NAME], Bedankt voor je bericht. Heb je de T1 in onze winkel gekoc…"
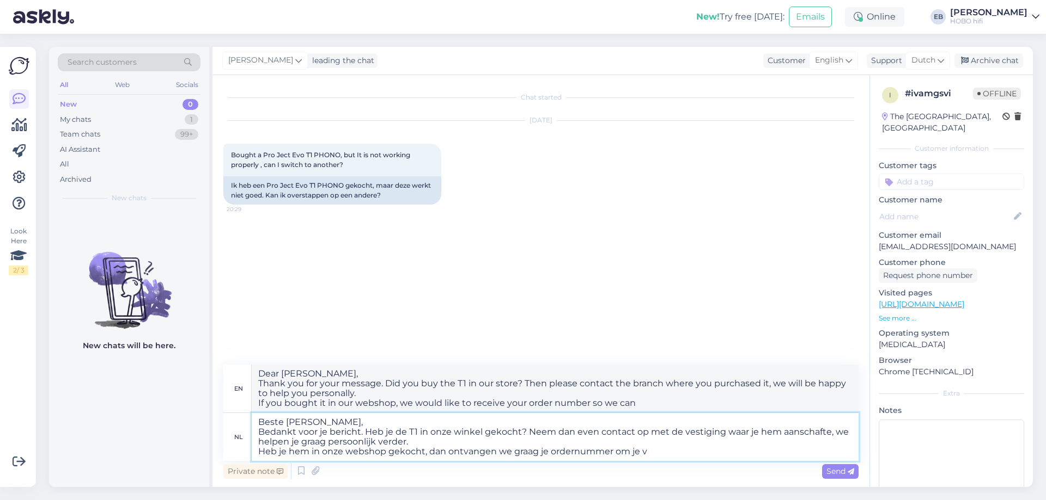
type textarea "Dear [PERSON_NAME], Thank you for your message. Did you buy the T1 in our store…"
type textarea "Beste [PERSON_NAME], Bedankt voor je bericht. Heb je de T1 in onze winkel gekoc…"
type textarea "Dear [PERSON_NAME], Thank you for your message. Did you buy the T1 in our store…"
type textarea "Beste [PERSON_NAME], Bedankt voor je bericht. Heb je de T1 in onze winkel gekoc…"
type textarea "Dear [PERSON_NAME], Thank you for your message. Did you buy the T1 in our store…"
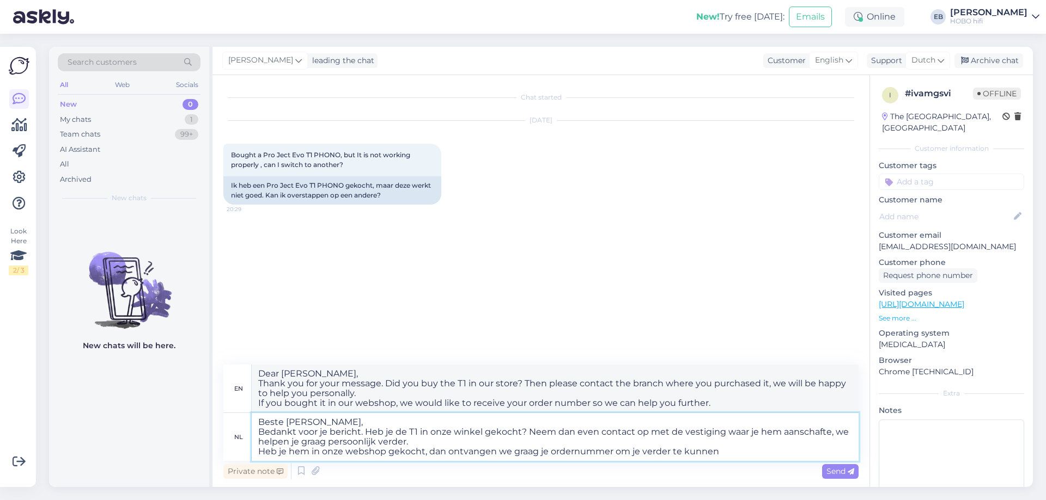
type textarea "Beste [PERSON_NAME], Bedankt voor je bericht. Heb je de T1 in onze winkel gekoc…"
type textarea "Dear [PERSON_NAME], Thank you for your message. Did you buy the T1 in our store…"
type textarea "Beste [PERSON_NAME], Bedankt voor je bericht. Heb je de T1 in onze winkel gekoc…"
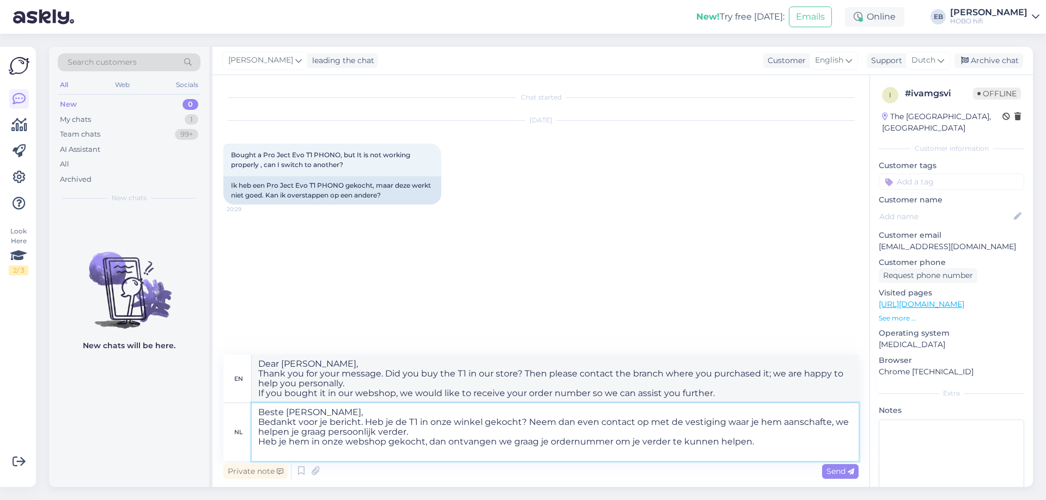
type textarea "Dear [PERSON_NAME], you for your message. Did you buy the T1 in our store? Plea…"
type textarea "Beste [PERSON_NAME], Bedankt voor je bericht. Heb je de T1 in onze winkel gekoc…"
click at [255, 394] on textarea "Dear [PERSON_NAME], you for your message. Did you buy the T1 in our store? Plea…" at bounding box center [555, 379] width 607 height 48
type textarea "Dear [PERSON_NAME], you for your message. Did you buy the T1 in our store? Plea…"
click at [835, 475] on span "Send" at bounding box center [840, 472] width 28 height 10
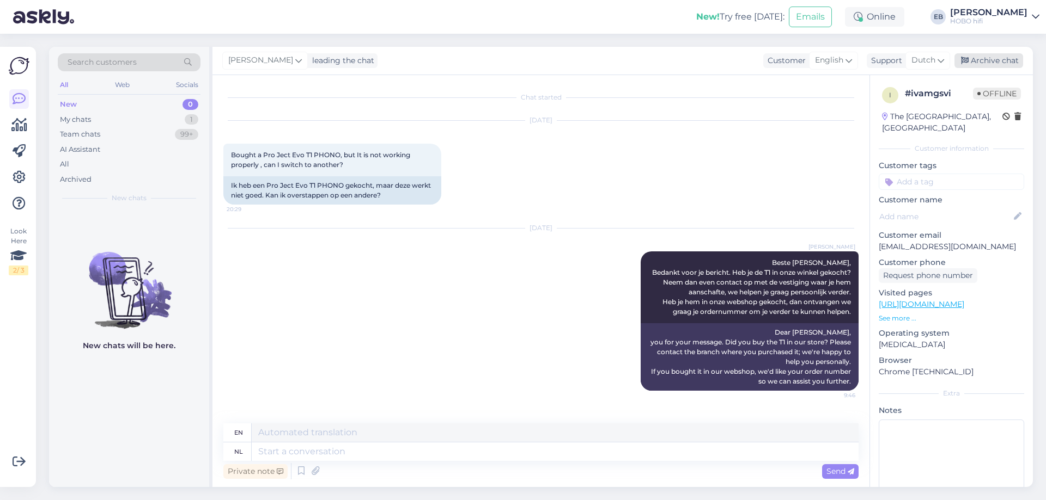
click at [996, 53] on div "[PERSON_NAME] leading the chat Customer English Support Dutch Archive chat" at bounding box center [622, 61] width 820 height 28
click at [994, 56] on div "Archive chat" at bounding box center [988, 60] width 69 height 15
